Goal: Check status: Check status

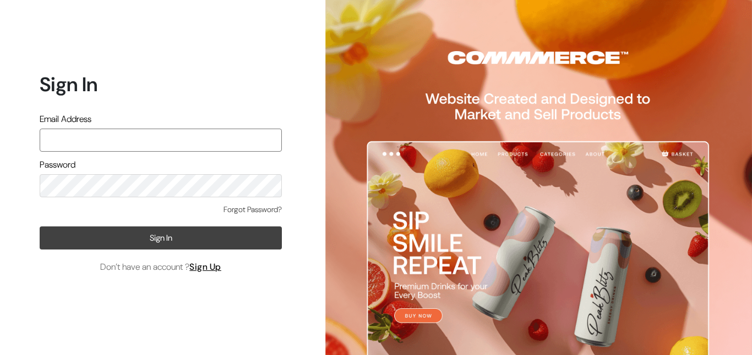
type input "aparna@yellowtommy.com"
click at [212, 241] on button "Sign In" at bounding box center [161, 238] width 242 height 23
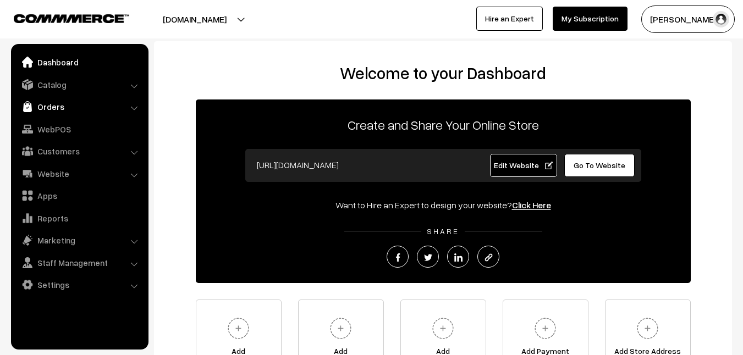
click at [58, 103] on link "Orders" at bounding box center [79, 107] width 131 height 20
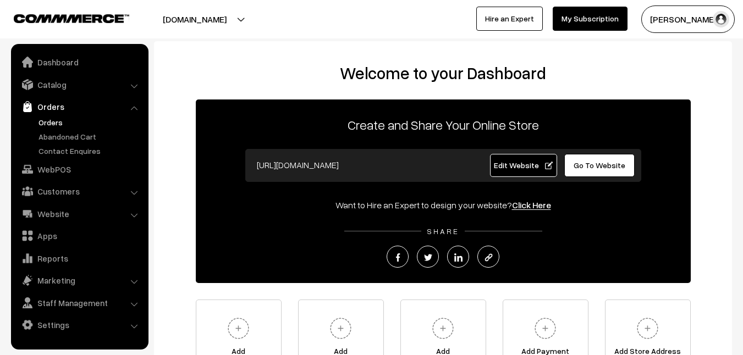
click at [48, 121] on link "Orders" at bounding box center [90, 123] width 109 height 12
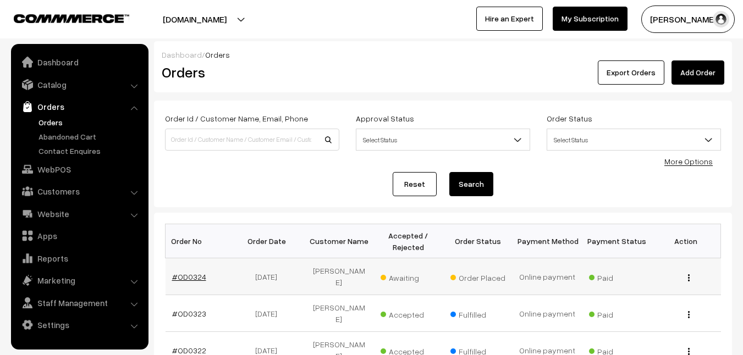
click at [174, 272] on link "#OD0324" at bounding box center [189, 276] width 34 height 9
